Goal: Check status: Check status

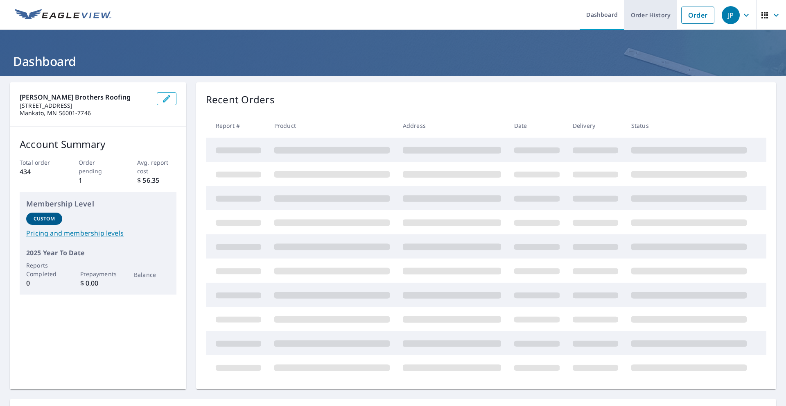
click at [644, 14] on link "Order History" at bounding box center [650, 15] width 53 height 30
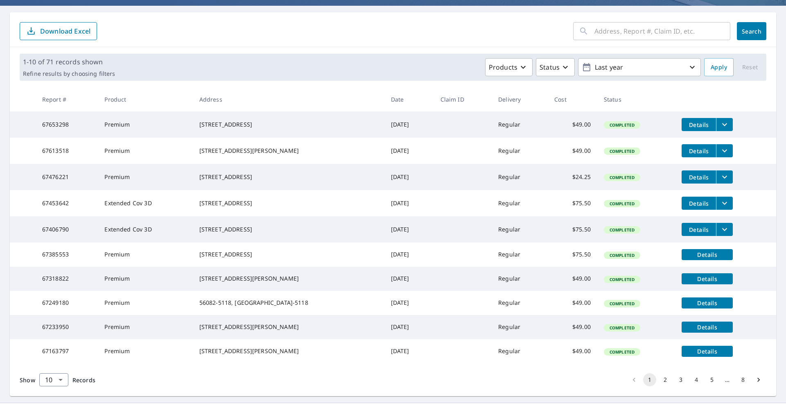
scroll to position [131, 0]
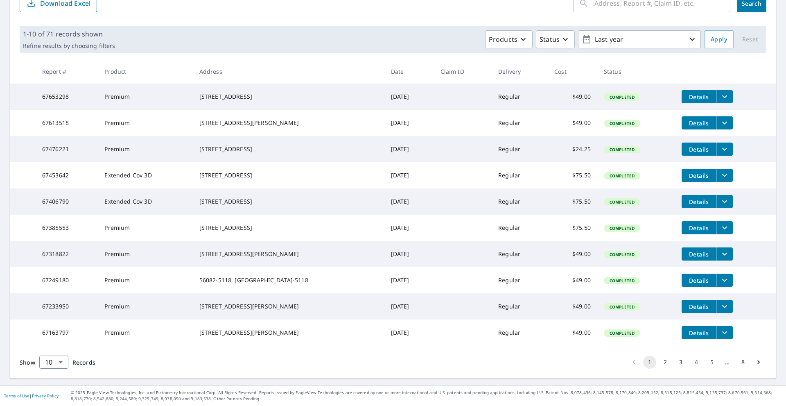
click at [659, 363] on button "2" at bounding box center [665, 361] width 13 height 13
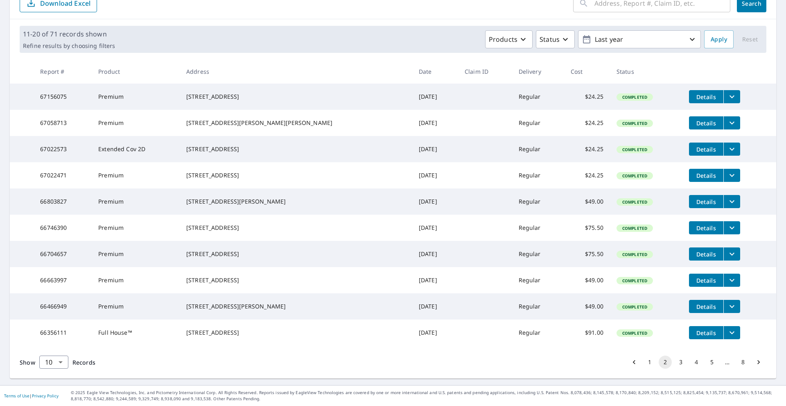
scroll to position [131, 0]
click at [690, 363] on button "4" at bounding box center [696, 361] width 13 height 13
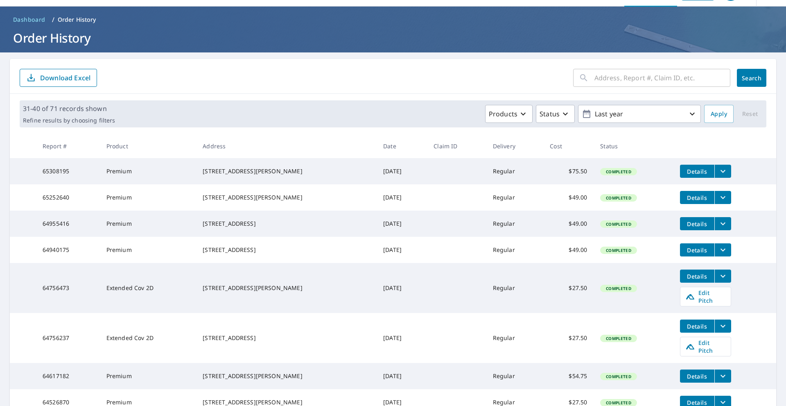
scroll to position [160, 0]
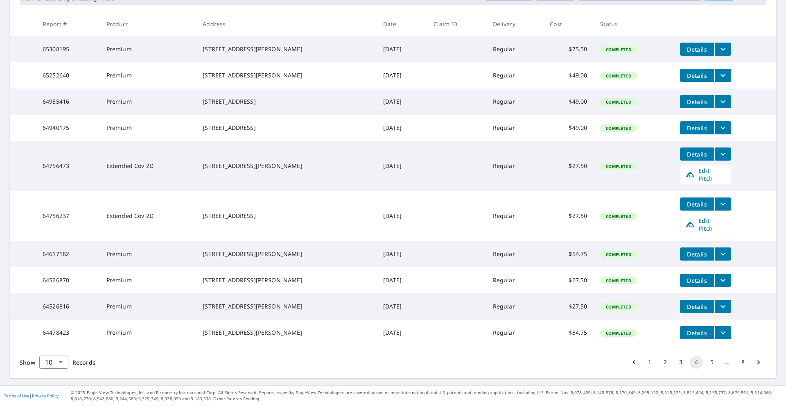
click at [708, 363] on button "5" at bounding box center [711, 361] width 13 height 13
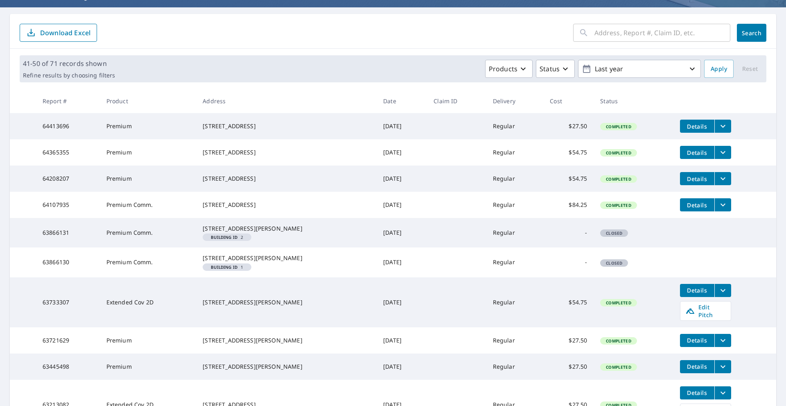
scroll to position [177, 0]
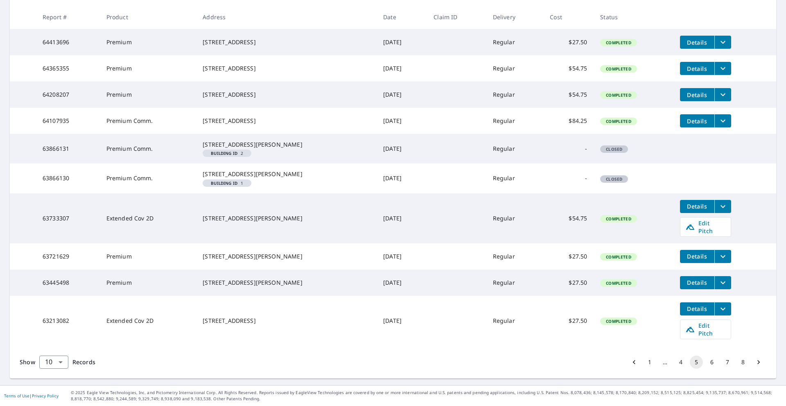
click at [735, 360] on li "8" at bounding box center [743, 361] width 16 height 13
click at [736, 361] on button "8" at bounding box center [742, 361] width 13 height 13
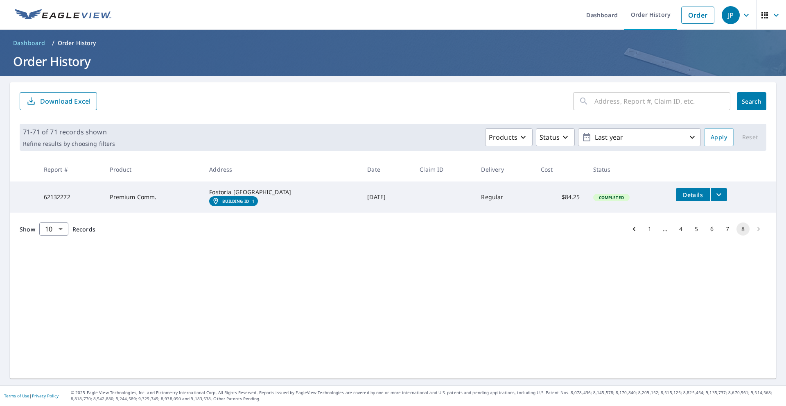
click at [721, 235] on button "7" at bounding box center [727, 228] width 13 height 13
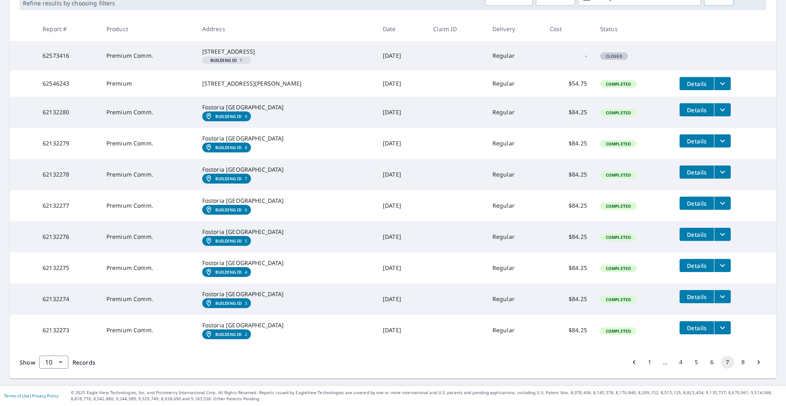
scroll to position [218, 0]
click at [742, 363] on button "8" at bounding box center [742, 361] width 13 height 13
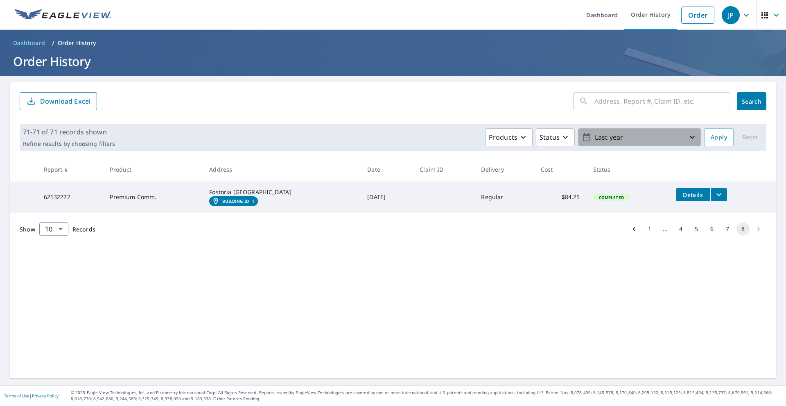
click at [667, 140] on p "Last year" at bounding box center [639, 137] width 96 height 14
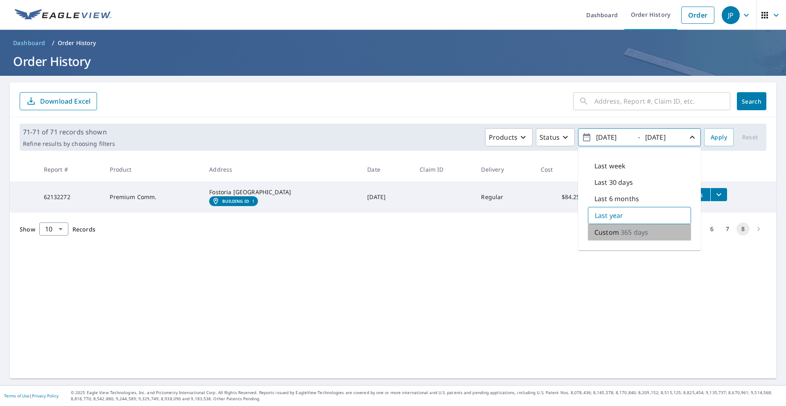
click at [620, 235] on p "365 days" at bounding box center [633, 232] width 27 height 10
click at [578, 135] on button "[DATE] - [DATE]" at bounding box center [639, 137] width 123 height 18
click at [582, 135] on icon "button" at bounding box center [587, 137] width 10 height 10
click at [583, 135] on icon "button" at bounding box center [586, 137] width 7 height 8
click at [621, 232] on p "365 days" at bounding box center [634, 232] width 27 height 10
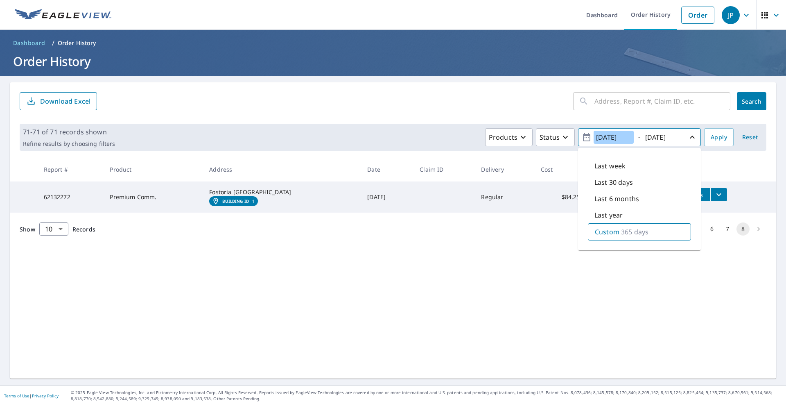
click at [603, 134] on input "[DATE]" at bounding box center [613, 137] width 40 height 13
click at [606, 134] on input "[DATE]" at bounding box center [613, 137] width 40 height 13
type input "[DATE]"
click at [718, 137] on span "Apply" at bounding box center [719, 137] width 16 height 10
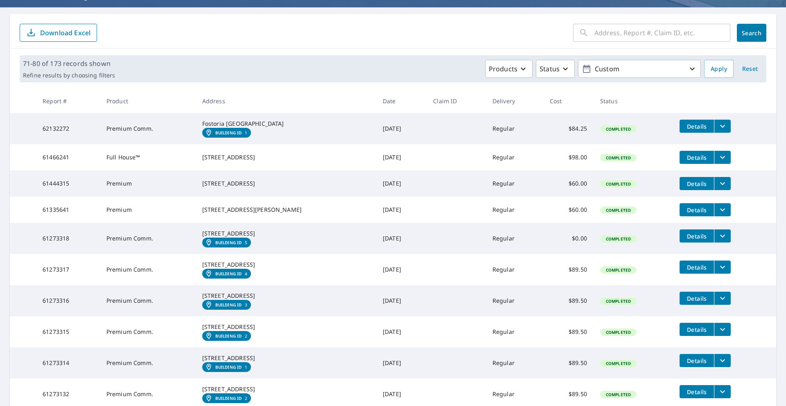
scroll to position [199, 0]
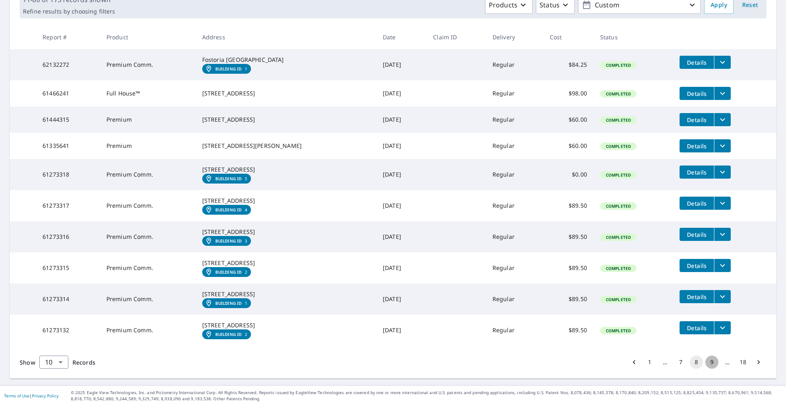
click at [711, 363] on button "9" at bounding box center [711, 361] width 13 height 13
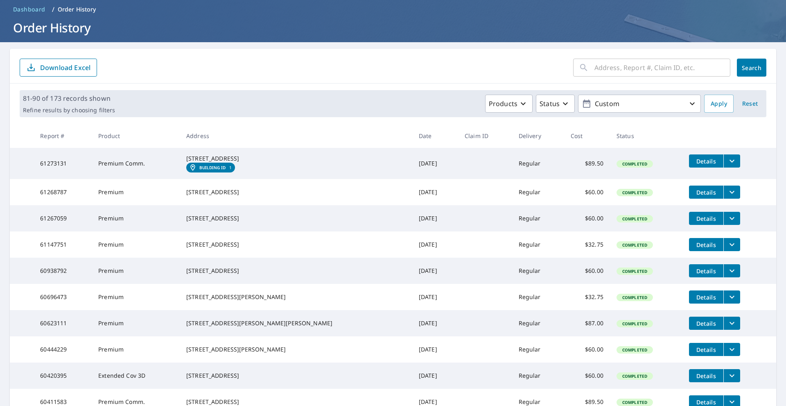
scroll to position [140, 0]
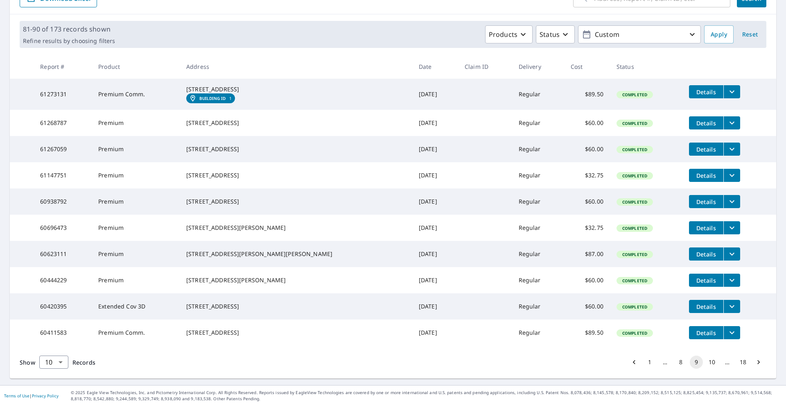
click at [706, 363] on button "10" at bounding box center [711, 361] width 13 height 13
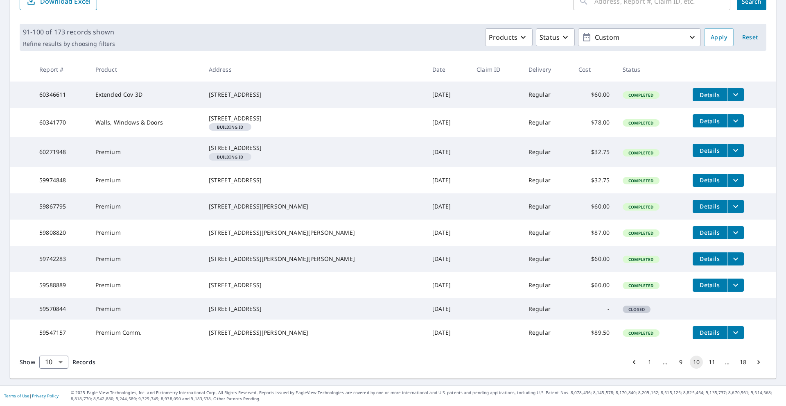
scroll to position [147, 0]
click at [706, 363] on button "11" at bounding box center [711, 361] width 13 height 13
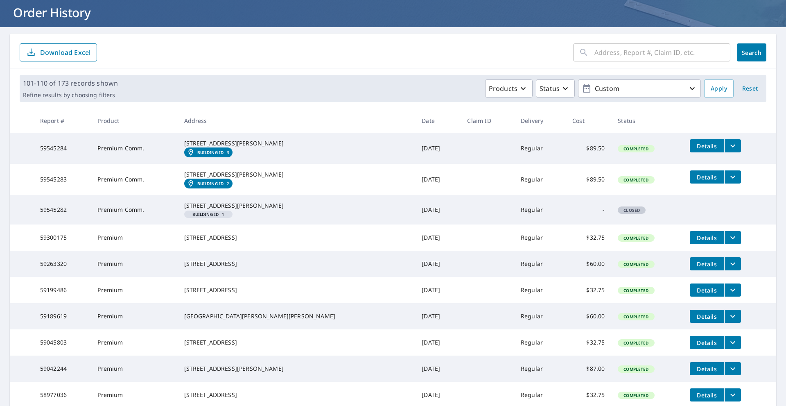
scroll to position [159, 0]
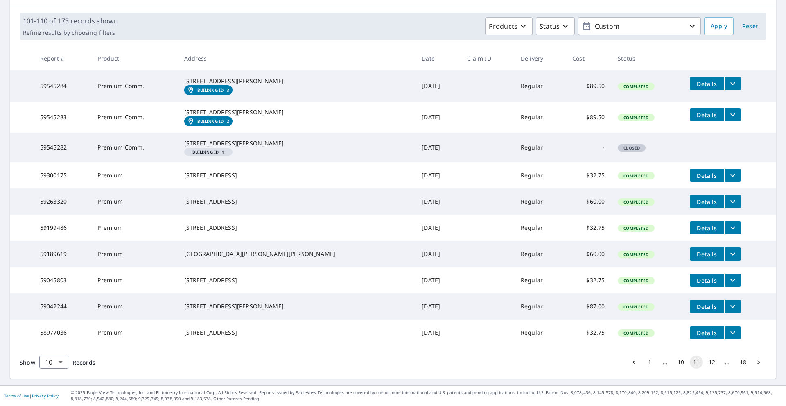
click at [707, 361] on button "12" at bounding box center [711, 361] width 13 height 13
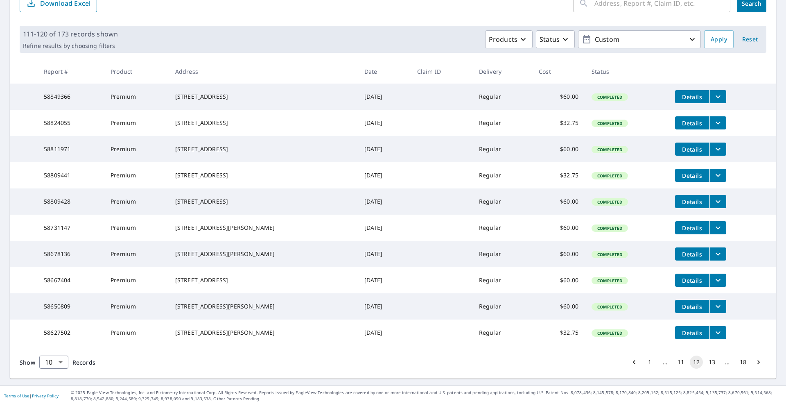
scroll to position [131, 0]
click at [705, 363] on button "13" at bounding box center [711, 361] width 13 height 13
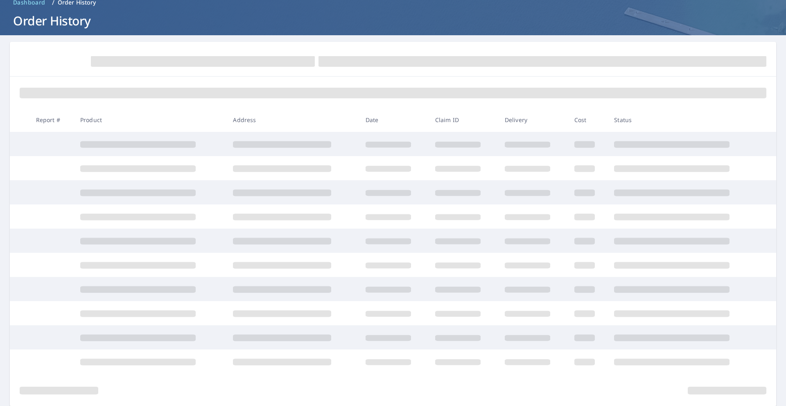
scroll to position [68, 0]
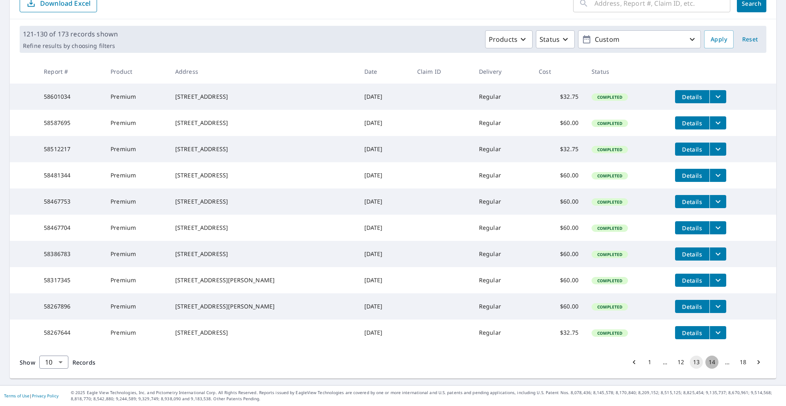
click at [705, 364] on button "14" at bounding box center [711, 361] width 13 height 13
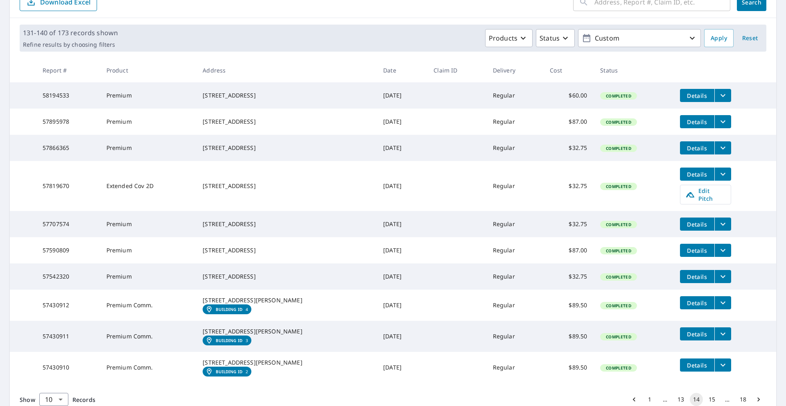
scroll to position [175, 0]
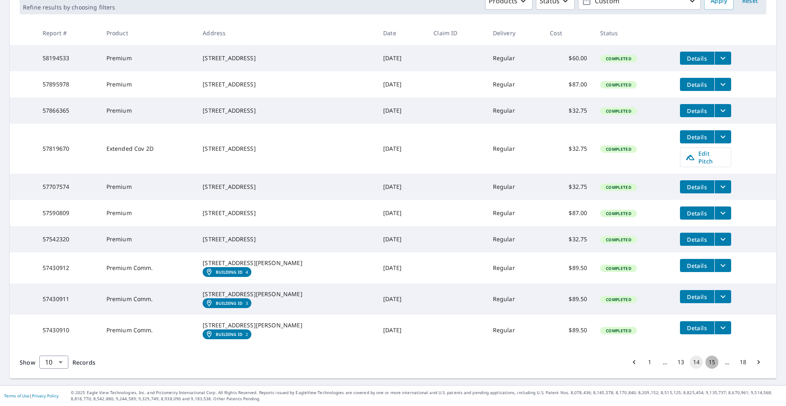
click at [707, 361] on button "15" at bounding box center [711, 361] width 13 height 13
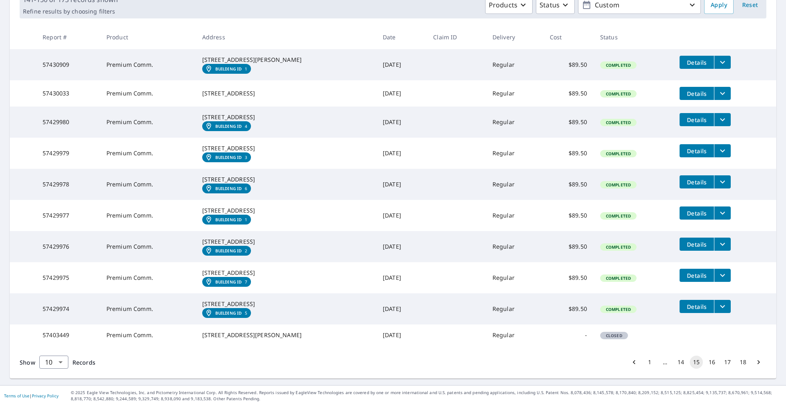
scroll to position [209, 0]
click at [711, 365] on li "16" at bounding box center [712, 361] width 16 height 13
click at [707, 365] on button "16" at bounding box center [711, 361] width 13 height 13
